Goal: Task Accomplishment & Management: Manage account settings

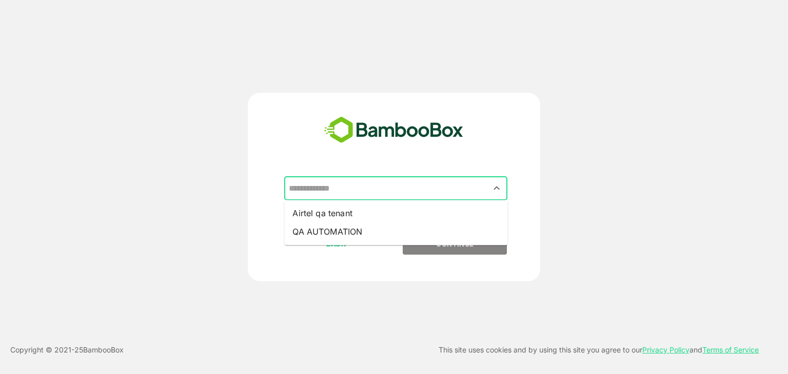
click at [399, 188] on input "text" at bounding box center [395, 188] width 219 height 19
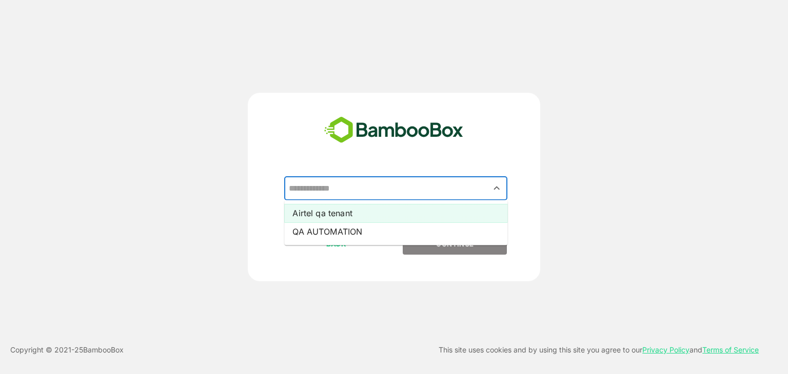
click at [333, 217] on li "Airtel qa tenant" at bounding box center [395, 213] width 223 height 18
type input "**********"
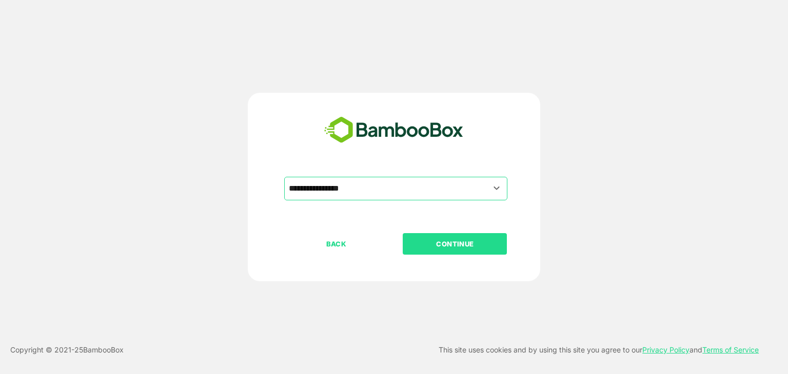
click at [454, 242] on p "CONTINUE" at bounding box center [455, 244] width 103 height 11
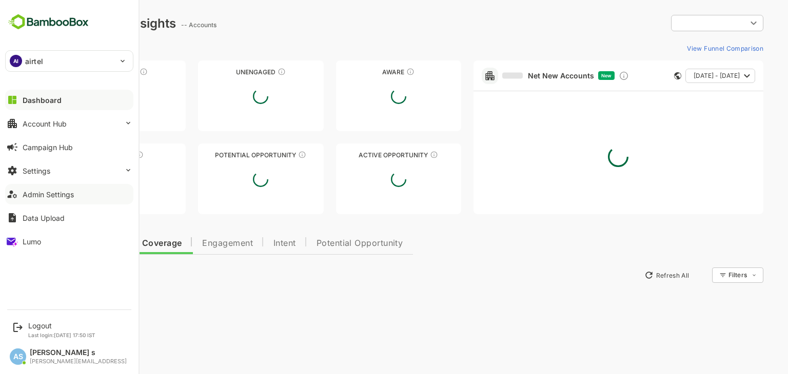
type input "**********"
click at [54, 197] on div "Admin Settings" at bounding box center [48, 194] width 51 height 9
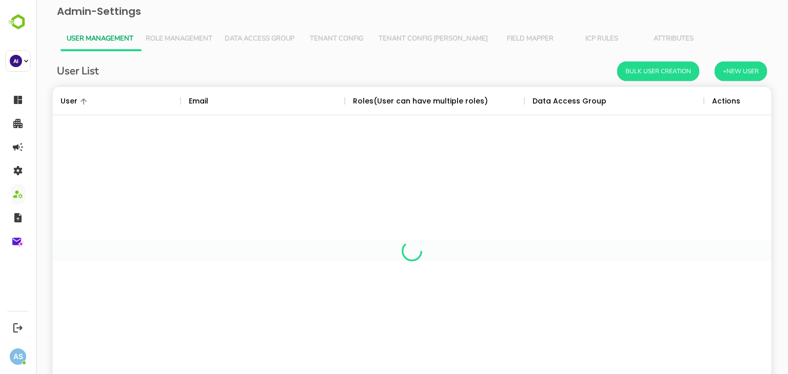
scroll to position [293, 704]
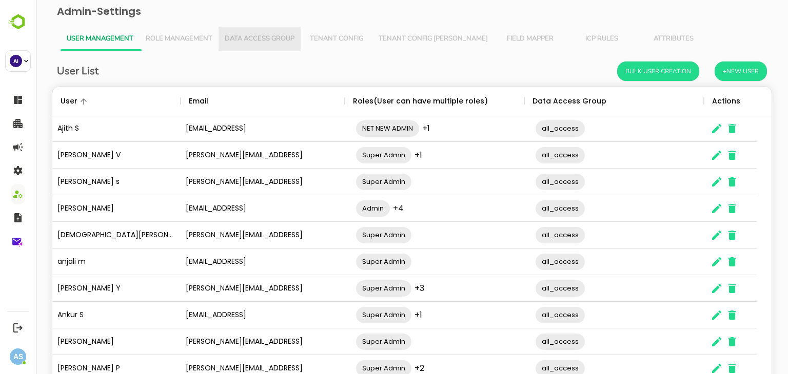
click at [251, 46] on button "Data Access Group" at bounding box center [260, 39] width 82 height 25
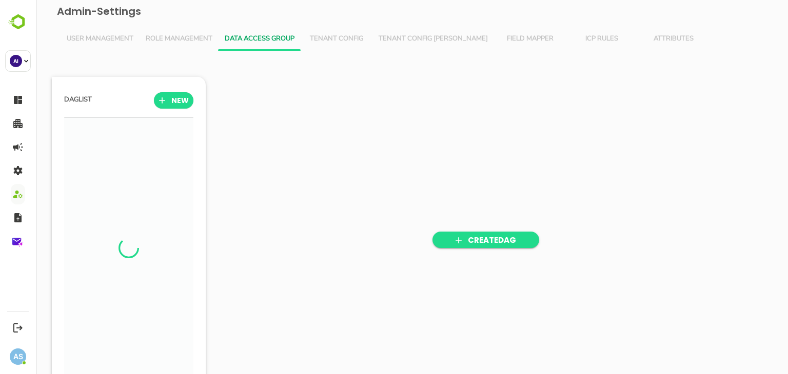
scroll to position [260, 127]
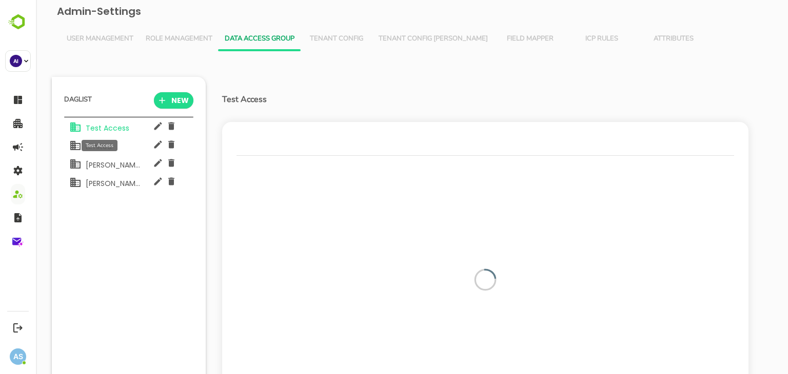
click at [106, 131] on span "Test Access" at bounding box center [106, 128] width 48 height 10
click at [99, 138] on div "Limited" at bounding box center [97, 144] width 30 height 19
click at [154, 131] on icon "button" at bounding box center [158, 126] width 10 height 10
click at [129, 298] on div "Test Access Limited [PERSON_NAME] DAG [PERSON_NAME] dag" at bounding box center [128, 248] width 129 height 262
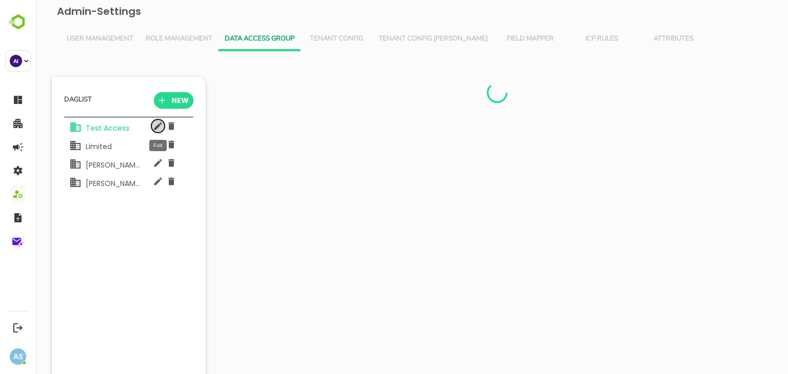
click at [153, 126] on icon "button" at bounding box center [158, 126] width 10 height 10
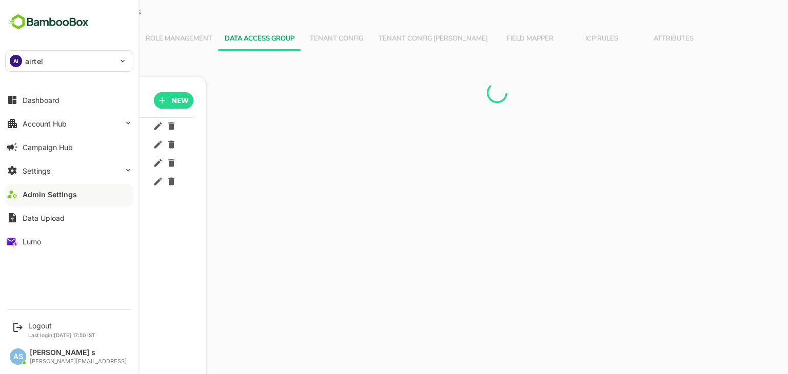
click at [29, 61] on p "airtel" at bounding box center [34, 61] width 18 height 11
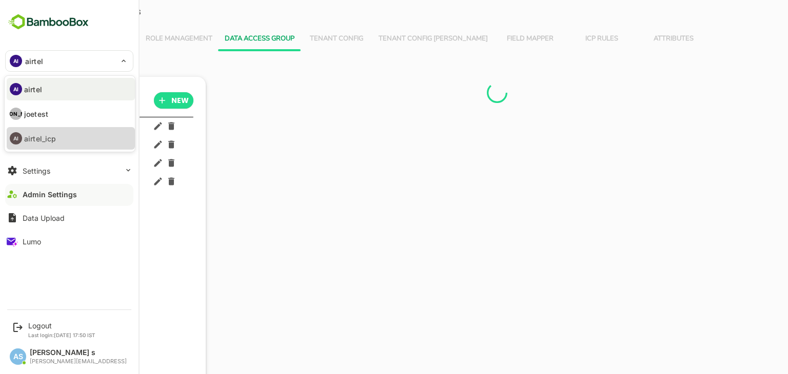
click at [41, 138] on p "airtel_icp" at bounding box center [40, 138] width 32 height 11
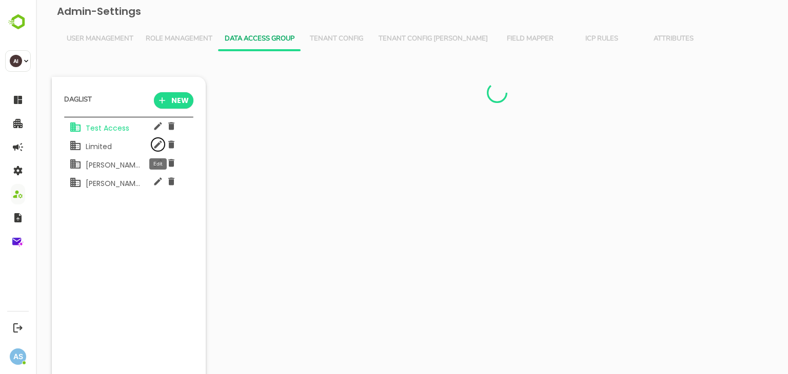
click at [157, 148] on icon "button" at bounding box center [158, 145] width 10 height 10
click at [160, 128] on icon "button" at bounding box center [158, 126] width 10 height 10
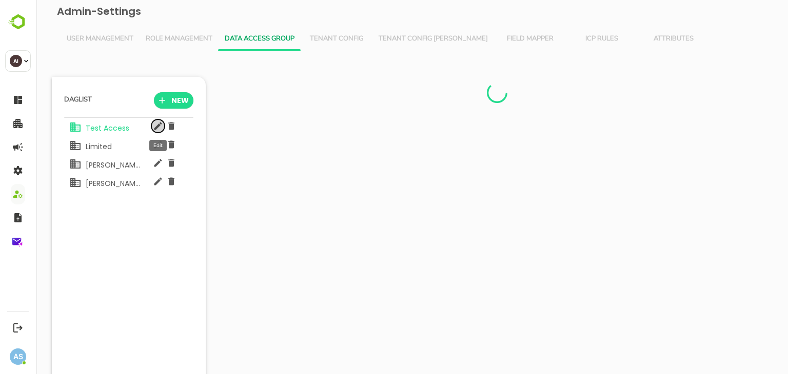
click at [160, 128] on icon "button" at bounding box center [158, 126] width 10 height 10
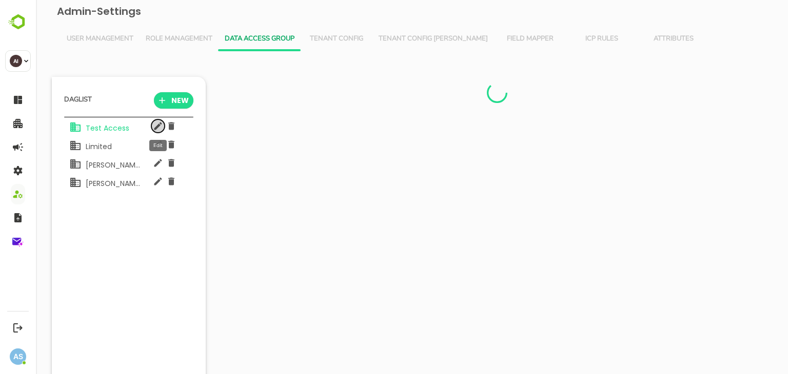
click at [155, 126] on icon "button" at bounding box center [158, 126] width 10 height 10
